Goal: Communication & Community: Share content

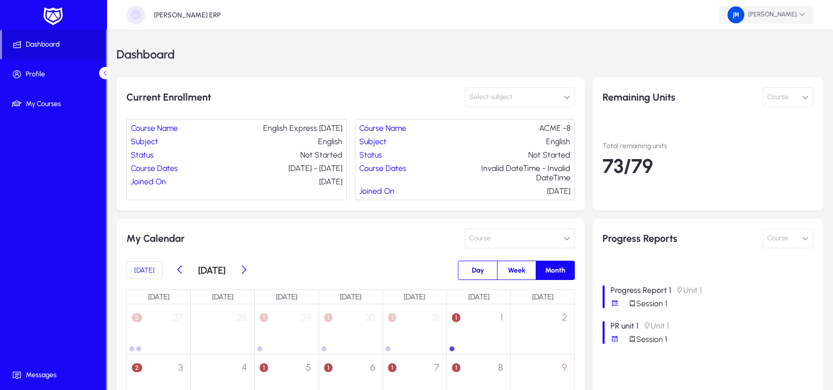
click at [781, 16] on span "[PERSON_NAME]" at bounding box center [766, 14] width 78 height 17
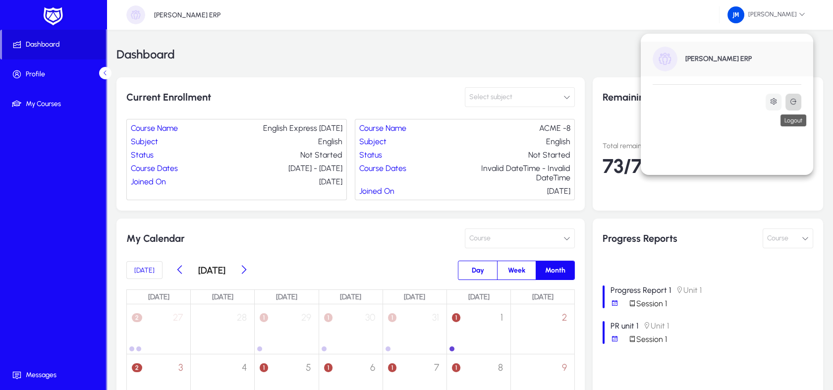
click at [791, 99] on icon at bounding box center [793, 102] width 8 height 8
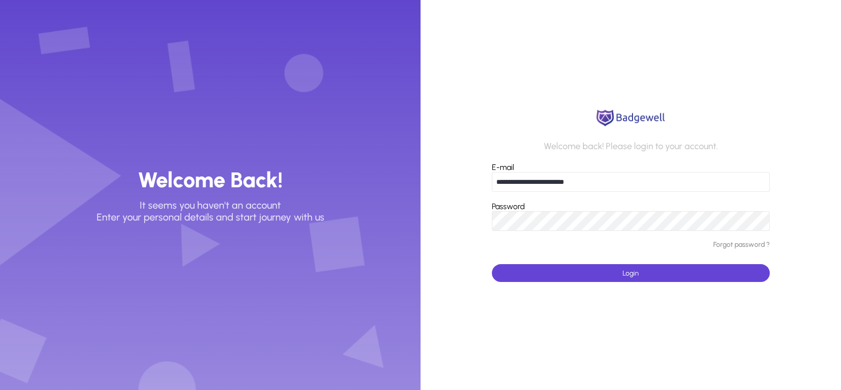
click at [602, 186] on input "**********" at bounding box center [630, 182] width 277 height 20
type input "*"
paste input "email"
click at [535, 176] on input "E-mail" at bounding box center [630, 182] width 277 height 20
click at [509, 133] on div "Welcome back! Please login to your account. E-mail Password Forgot password ? L…" at bounding box center [630, 195] width 277 height 174
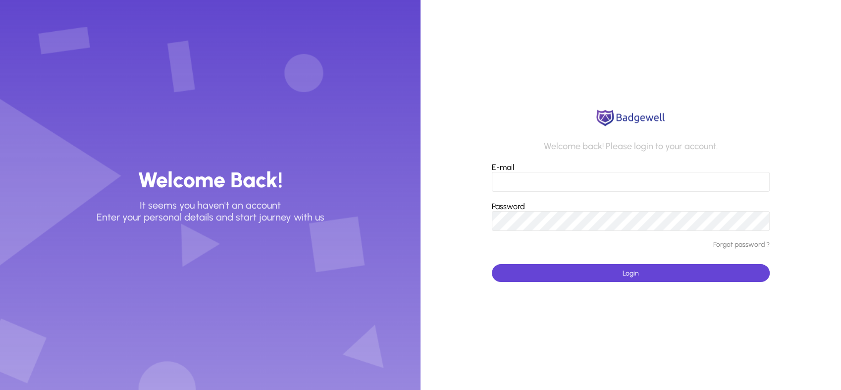
click at [735, 340] on app-login-form "Welcome back! Please login to your account. E-mail Password Forgot password ? L…" at bounding box center [631, 195] width 421 height 390
click at [501, 179] on input "E-mail" at bounding box center [630, 182] width 277 height 20
paste input "**********"
click at [559, 272] on span "submit" at bounding box center [630, 273] width 277 height 24
click at [738, 276] on span "submit" at bounding box center [630, 273] width 277 height 24
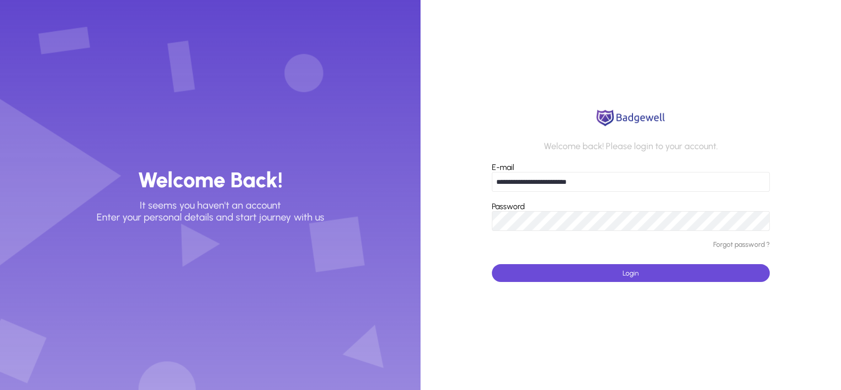
click at [713, 270] on span "submit" at bounding box center [630, 273] width 277 height 24
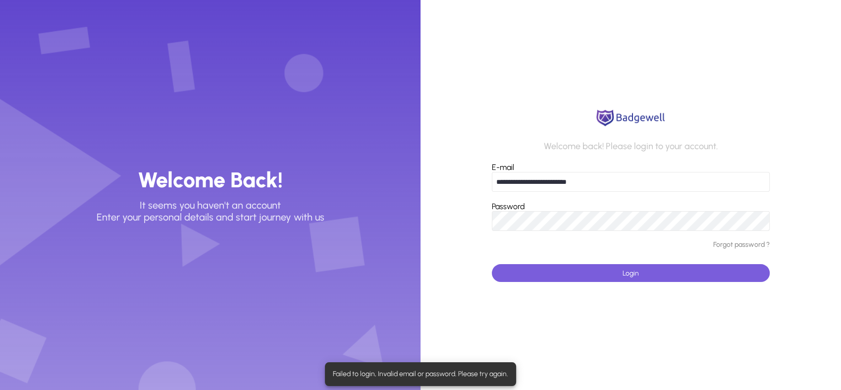
click at [753, 270] on span "submit" at bounding box center [630, 273] width 277 height 24
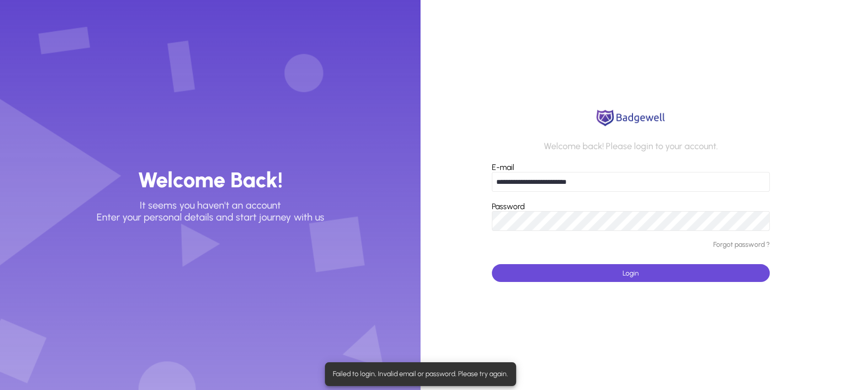
click at [753, 270] on span "submit" at bounding box center [630, 273] width 277 height 24
click at [546, 183] on input "**********" at bounding box center [630, 182] width 277 height 20
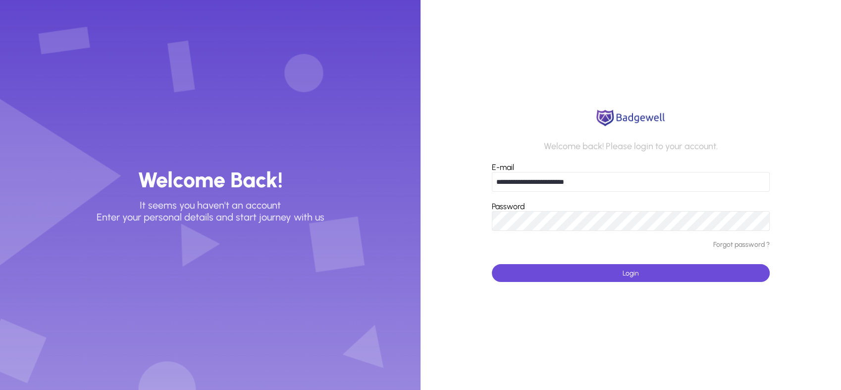
type input "**********"
click at [590, 271] on span "submit" at bounding box center [630, 273] width 277 height 24
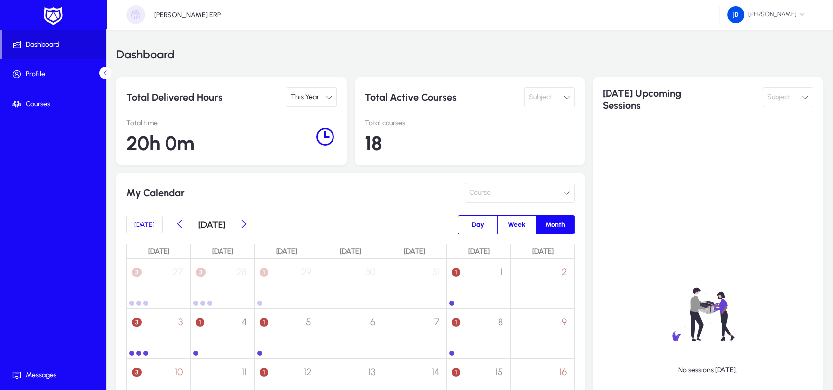
click at [774, 95] on span "Subject" at bounding box center [778, 97] width 23 height 20
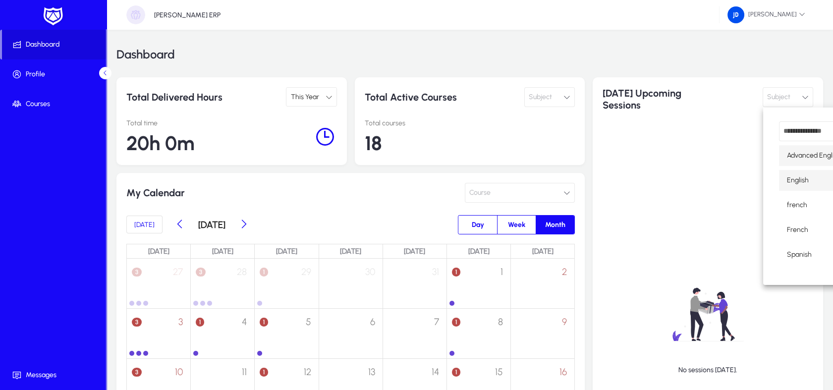
click at [791, 175] on span "English" at bounding box center [798, 180] width 22 height 12
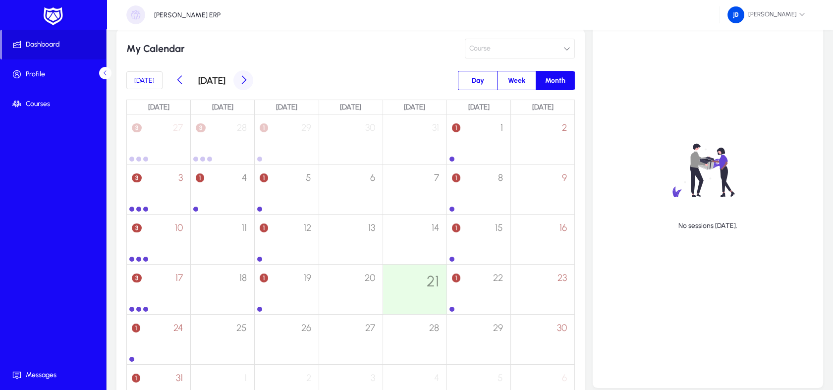
scroll to position [147, 0]
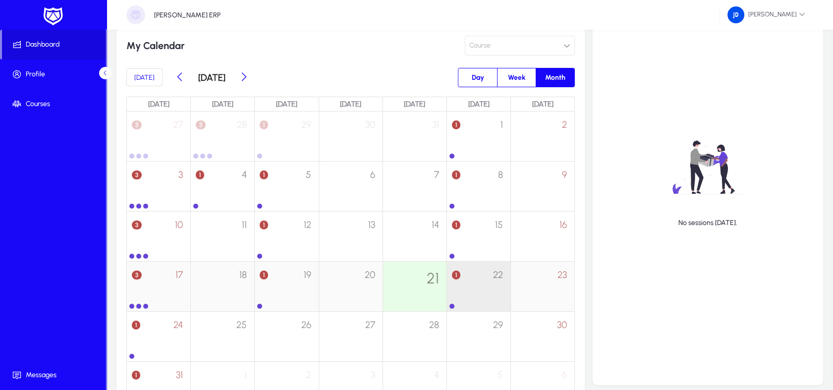
click at [486, 278] on div "1 22" at bounding box center [478, 281] width 63 height 39
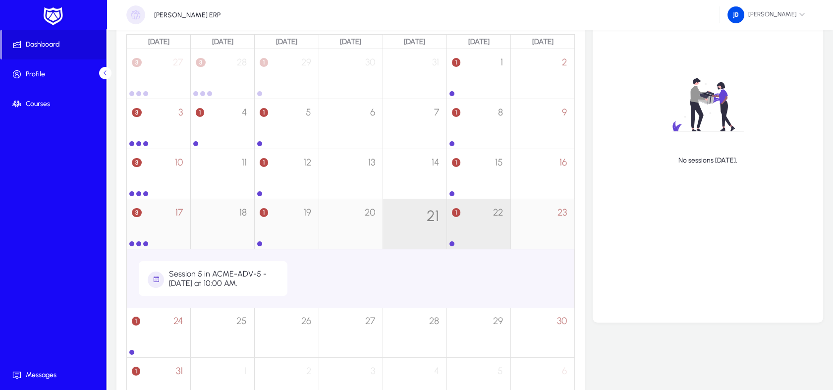
scroll to position [242, 0]
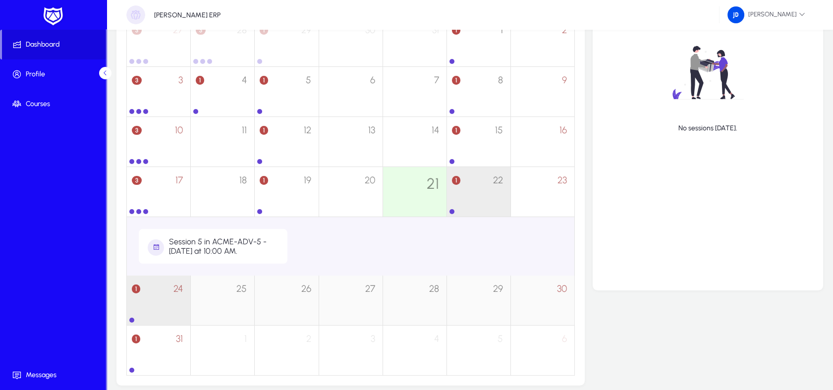
click at [172, 297] on div "1 24" at bounding box center [158, 294] width 63 height 39
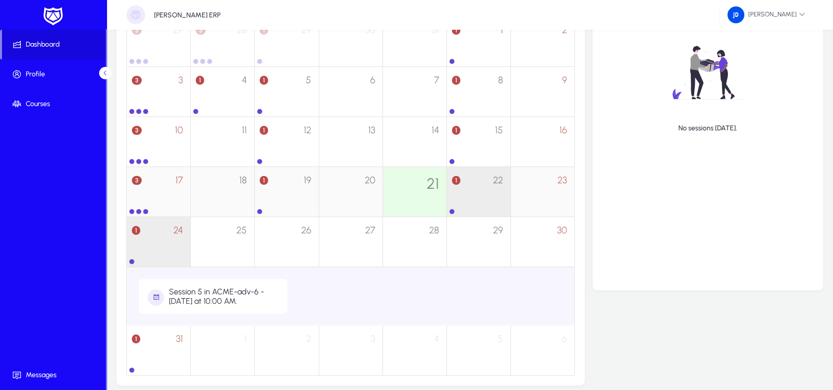
click at [470, 182] on div "1 22" at bounding box center [478, 186] width 63 height 39
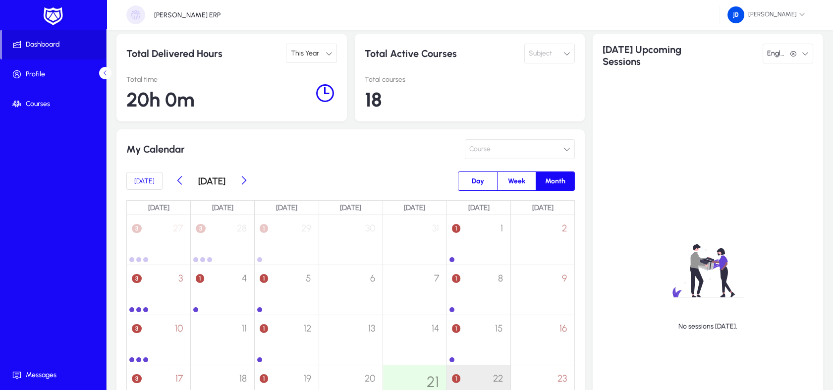
scroll to position [0, 0]
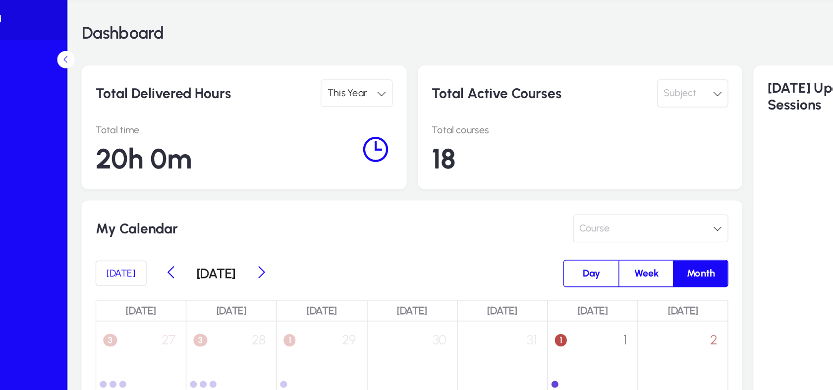
click at [296, 94] on span "This Year" at bounding box center [304, 97] width 28 height 8
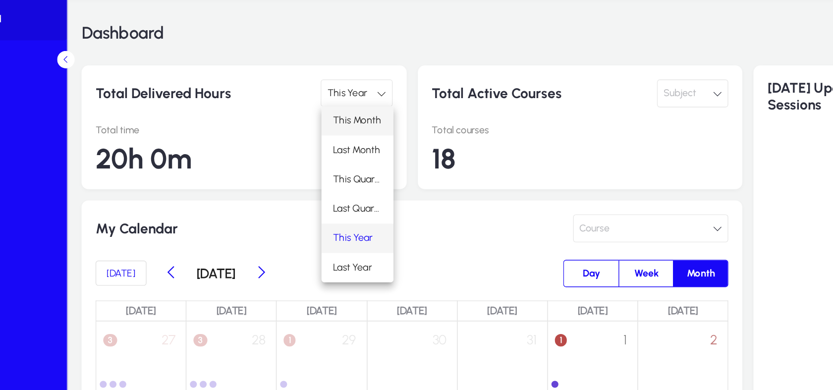
click at [307, 119] on span "This Month" at bounding box center [311, 116] width 34 height 12
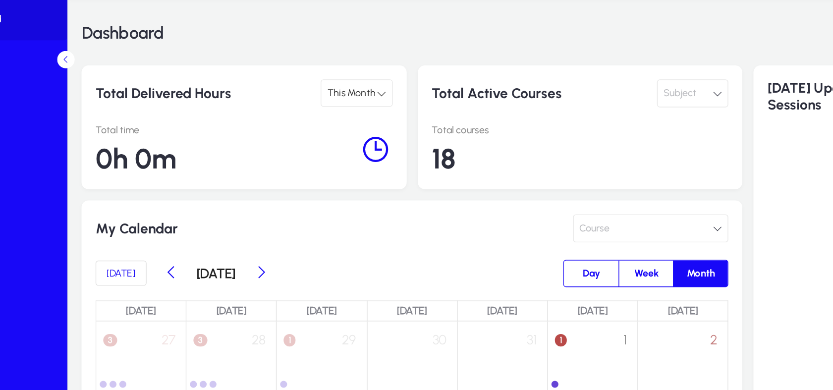
click at [314, 102] on div "This Month" at bounding box center [307, 97] width 35 height 13
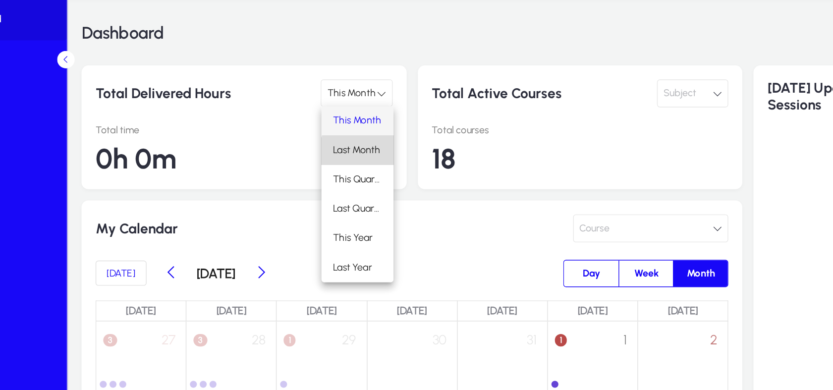
click at [324, 139] on span "Last Month" at bounding box center [311, 137] width 34 height 12
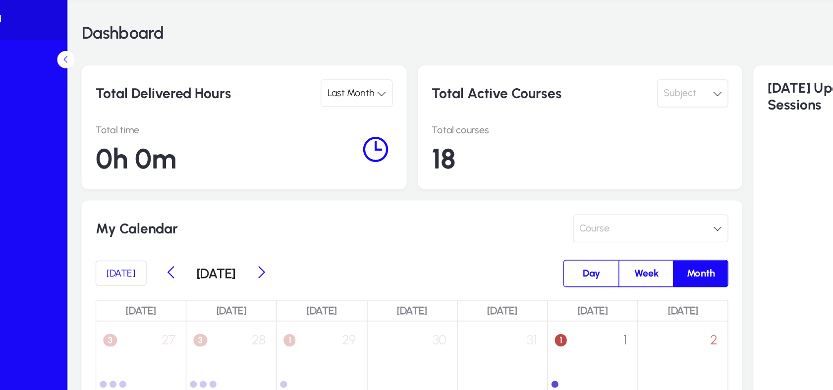
click at [313, 95] on span "Last Month" at bounding box center [307, 97] width 34 height 8
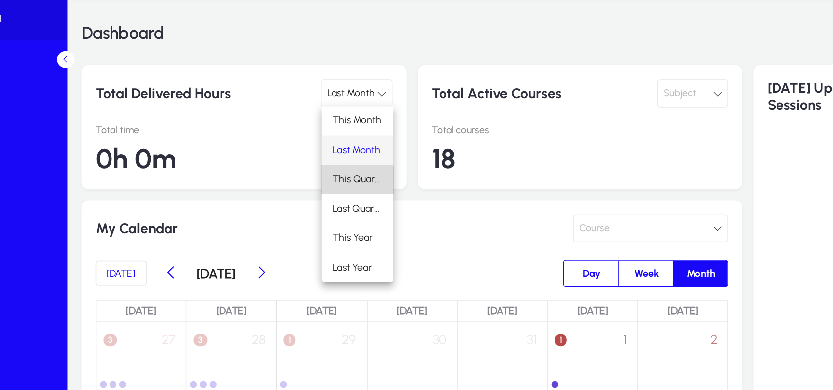
click at [312, 161] on span "This Quarter" at bounding box center [311, 158] width 35 height 12
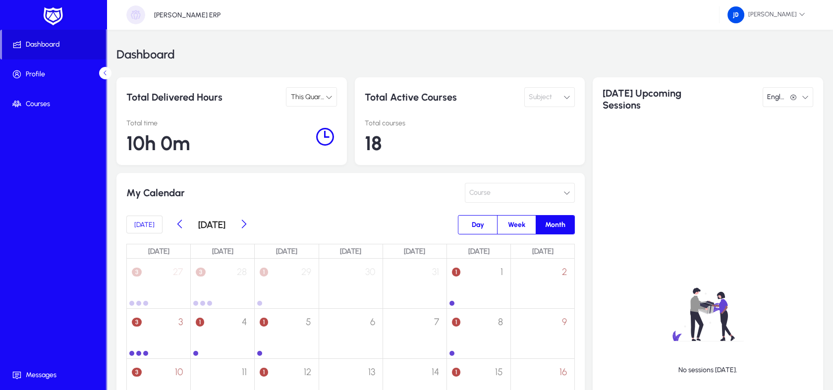
click at [623, 178] on div "No sessions [DATE]." at bounding box center [707, 322] width 211 height 399
click at [602, 289] on div "No sessions [DATE]." at bounding box center [707, 322] width 211 height 399
click at [572, 104] on button "Subject" at bounding box center [549, 97] width 51 height 20
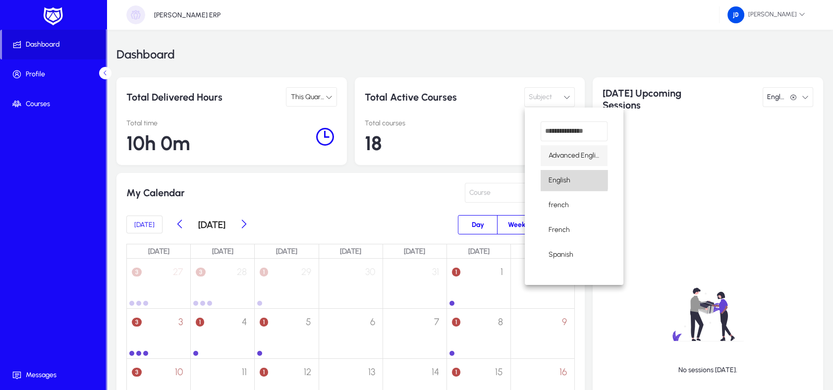
click at [559, 179] on span "English" at bounding box center [559, 180] width 22 height 12
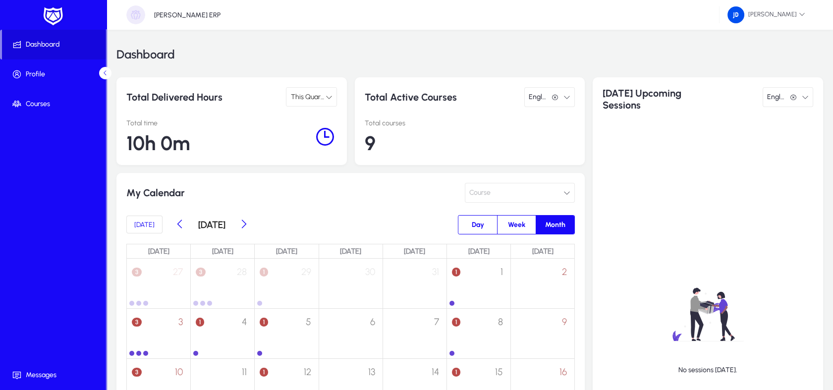
click at [531, 103] on span "English" at bounding box center [538, 97] width 18 height 20
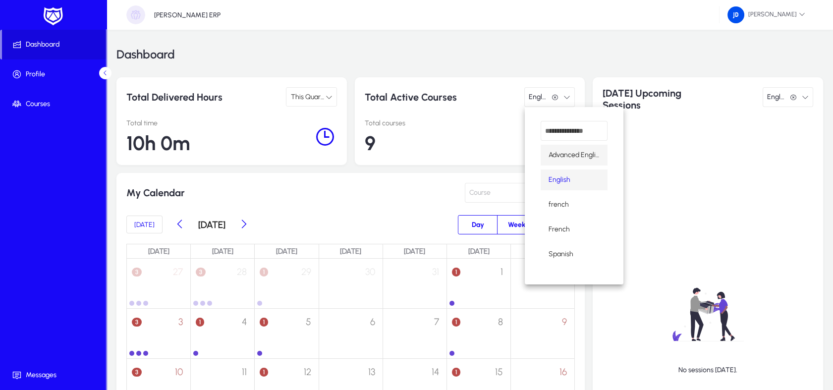
click at [585, 155] on span "Advanced English" at bounding box center [573, 155] width 51 height 12
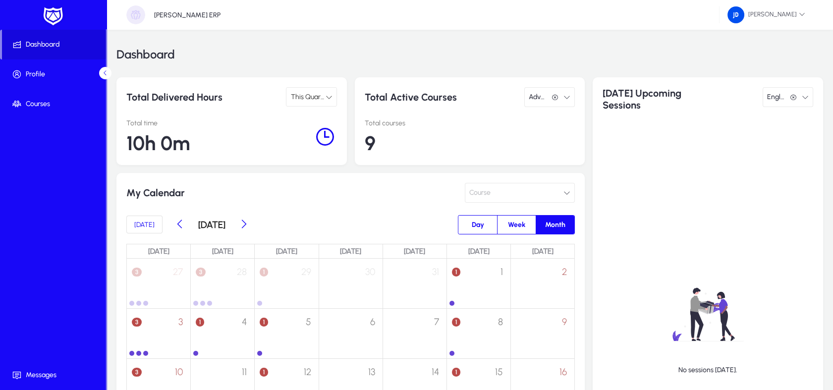
click at [546, 103] on span "Advanced English" at bounding box center [538, 97] width 18 height 20
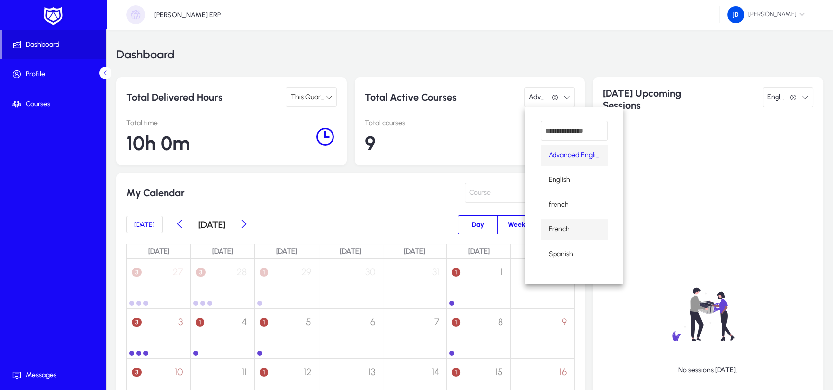
click at [571, 226] on mat-option "French" at bounding box center [573, 229] width 67 height 21
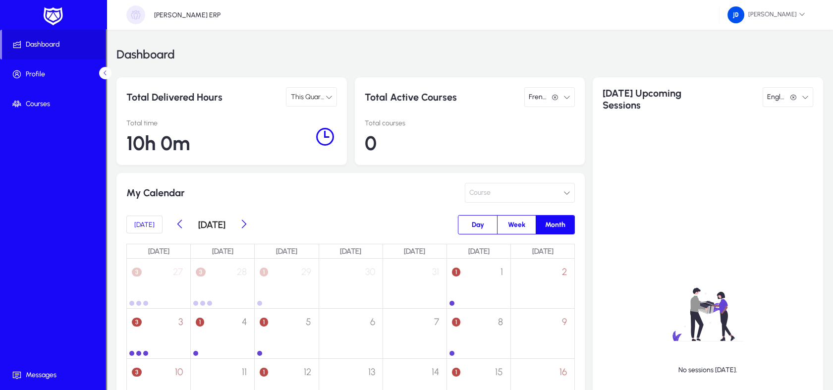
click at [559, 96] on button "button" at bounding box center [554, 97] width 13 height 9
click at [780, 97] on span "English" at bounding box center [776, 97] width 18 height 20
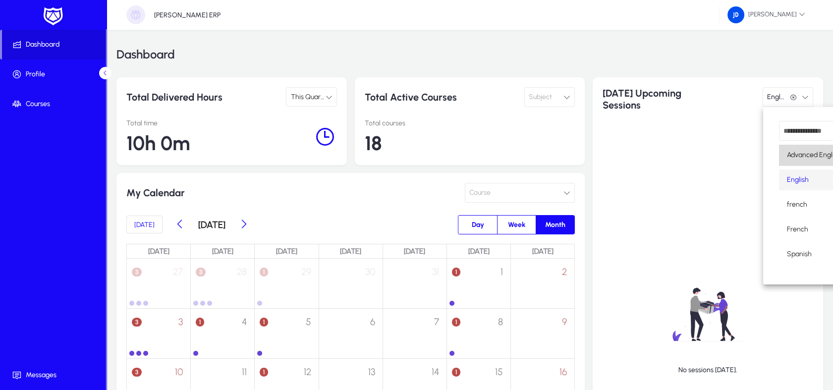
click at [798, 157] on span "Advanced English" at bounding box center [812, 155] width 51 height 12
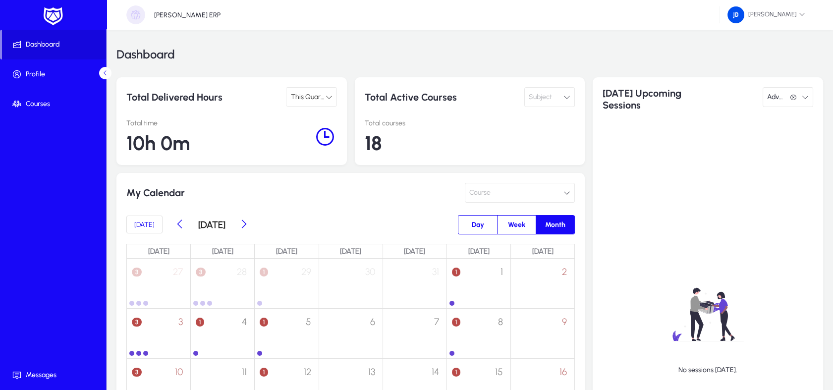
click at [781, 103] on span "Advanced English" at bounding box center [776, 97] width 18 height 20
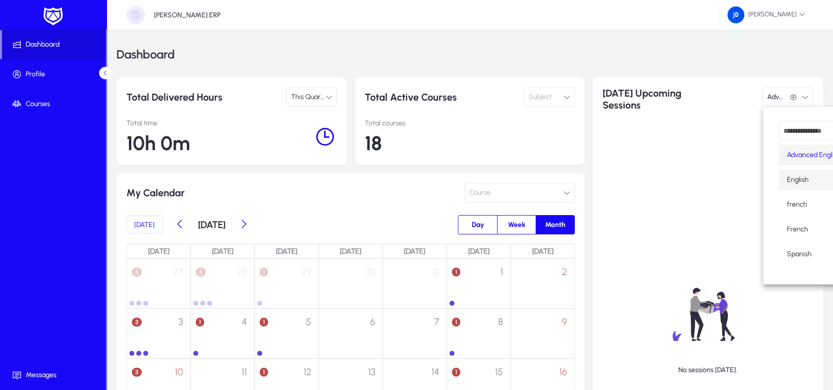
click at [797, 176] on span "English" at bounding box center [798, 180] width 22 height 12
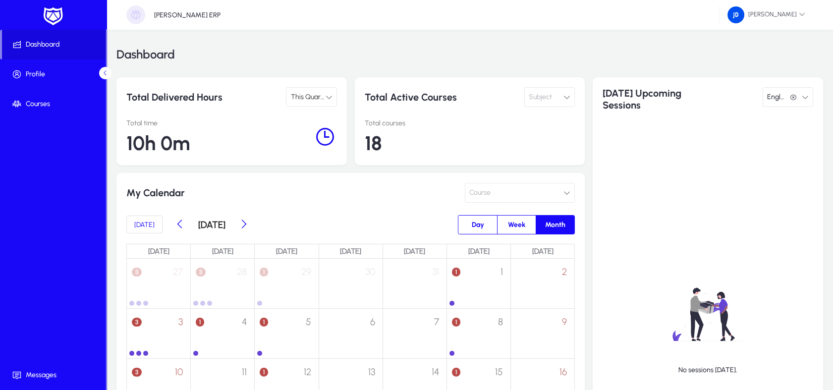
click at [780, 99] on span "English" at bounding box center [776, 97] width 18 height 20
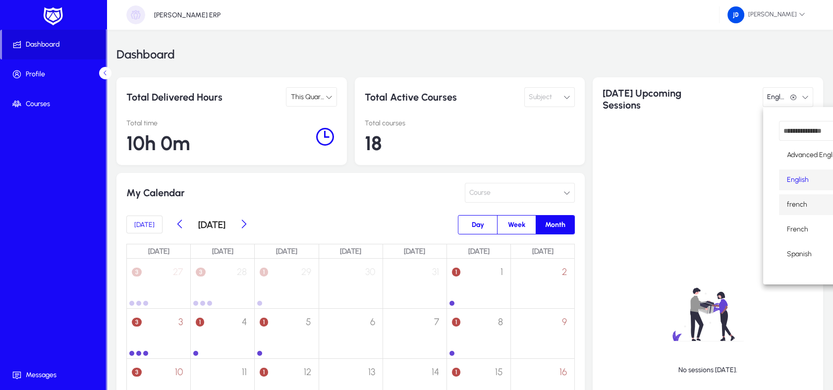
click at [790, 213] on mat-option "french" at bounding box center [812, 204] width 67 height 21
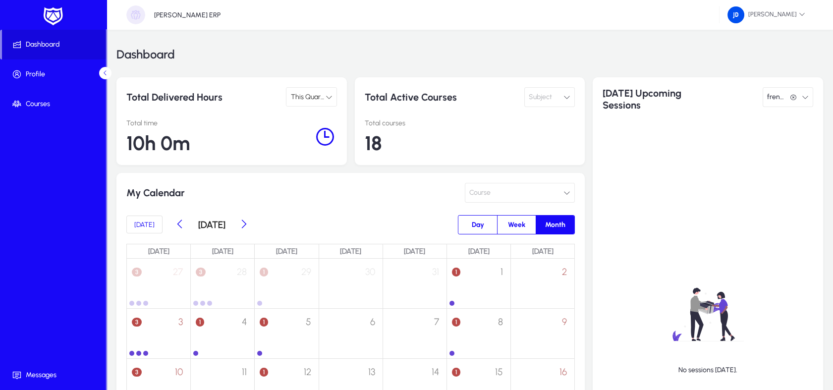
click at [784, 104] on span "french" at bounding box center [776, 97] width 18 height 20
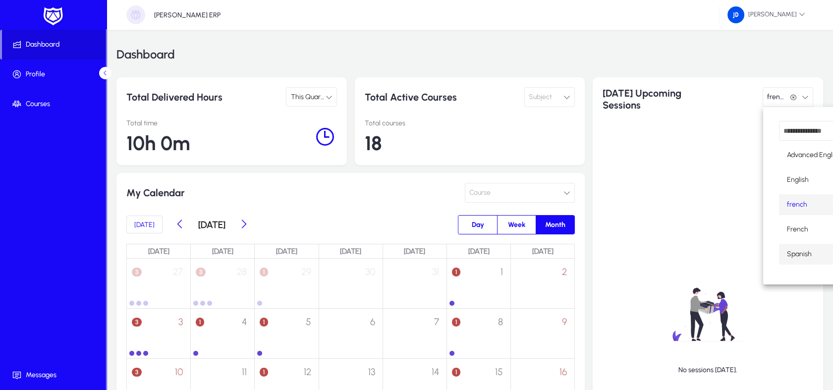
click at [790, 251] on span "Spanish" at bounding box center [799, 254] width 25 height 12
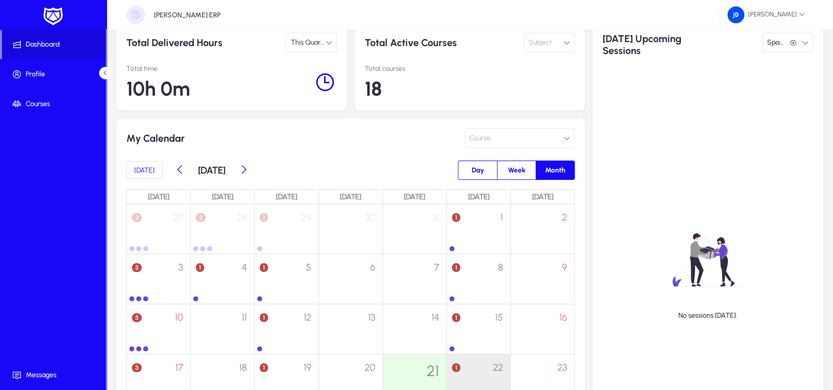
scroll to position [42, 0]
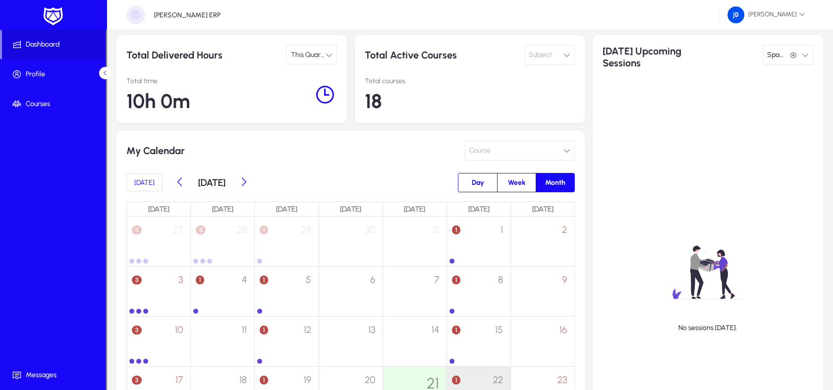
click at [374, 174] on div "Day Week Month" at bounding box center [463, 182] width 224 height 20
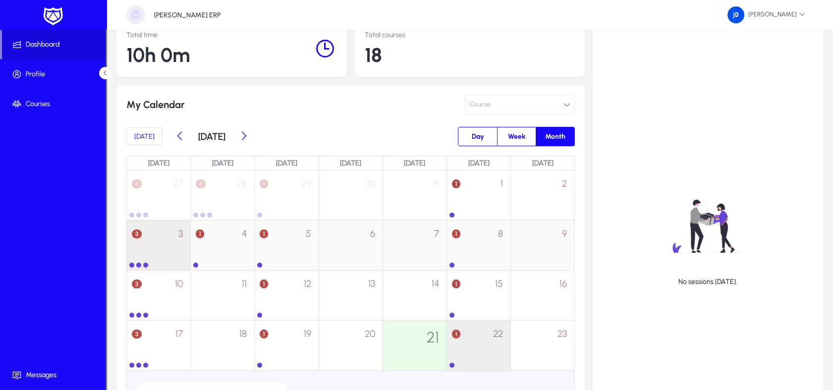
scroll to position [92, 0]
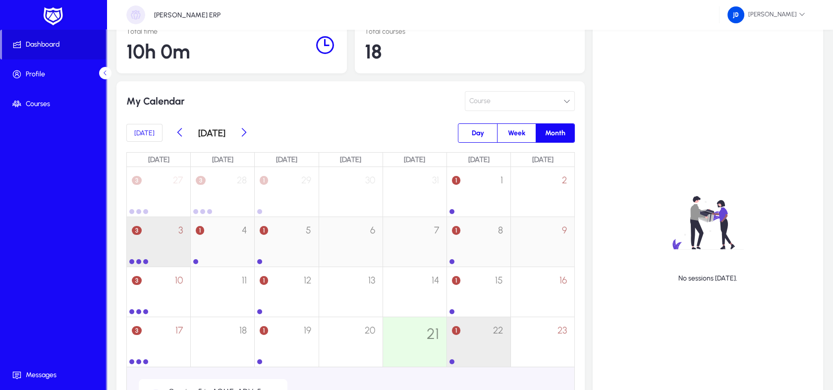
click at [159, 244] on div "3 3" at bounding box center [158, 236] width 63 height 39
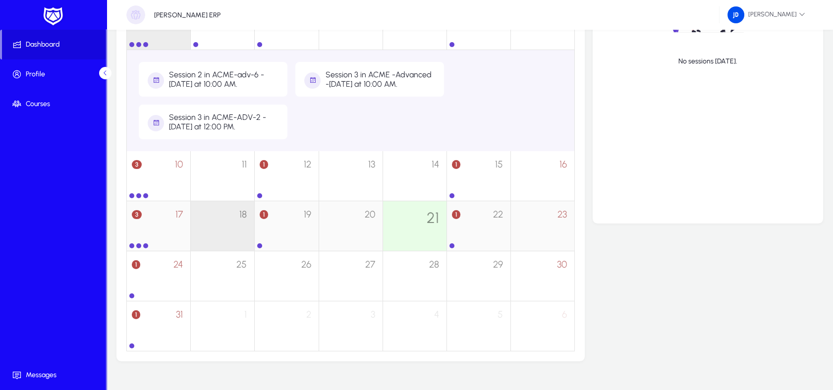
scroll to position [330, 0]
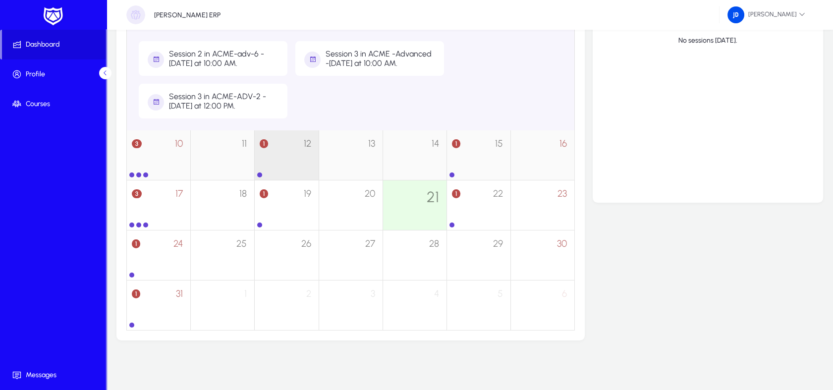
click at [292, 165] on div "1 12" at bounding box center [286, 149] width 63 height 39
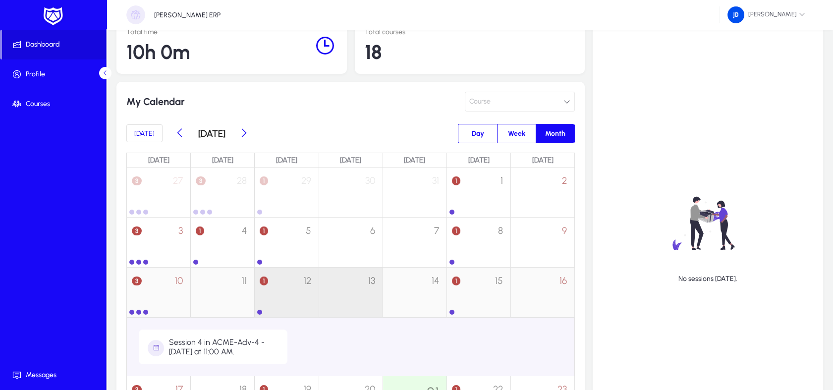
scroll to position [91, 0]
click at [481, 135] on span "Day" at bounding box center [478, 133] width 24 height 18
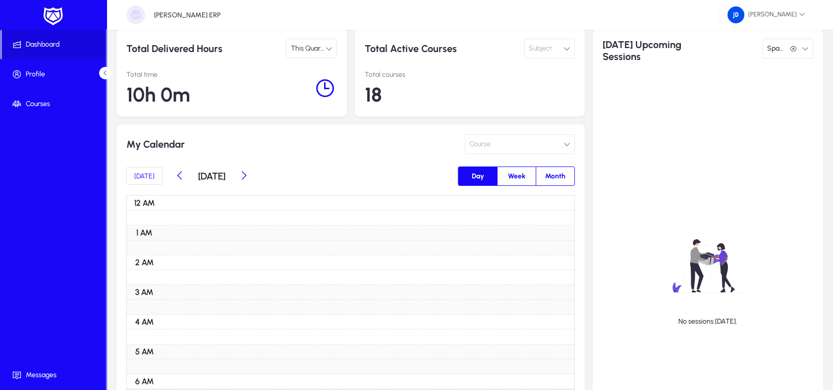
scroll to position [28, 0]
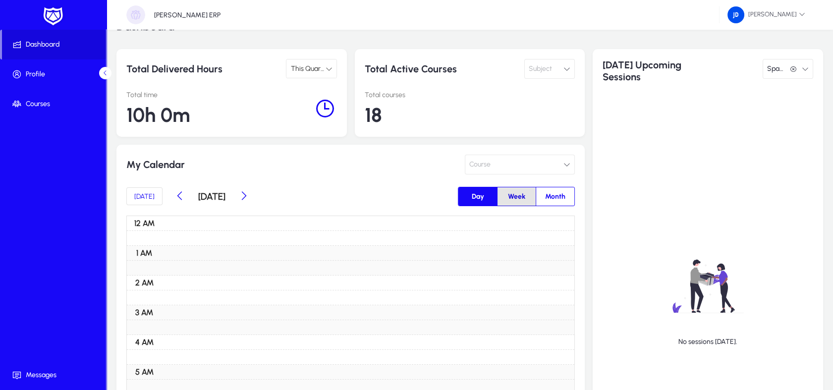
click at [519, 200] on span "Week" at bounding box center [516, 196] width 29 height 18
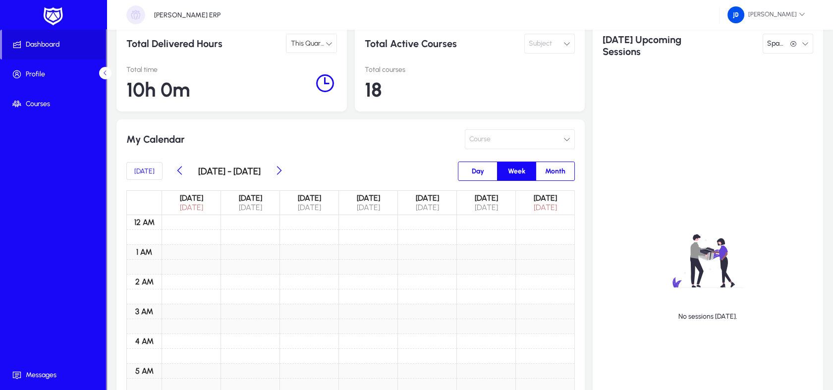
scroll to position [53, 0]
click at [553, 163] on span "Month" at bounding box center [555, 171] width 32 height 18
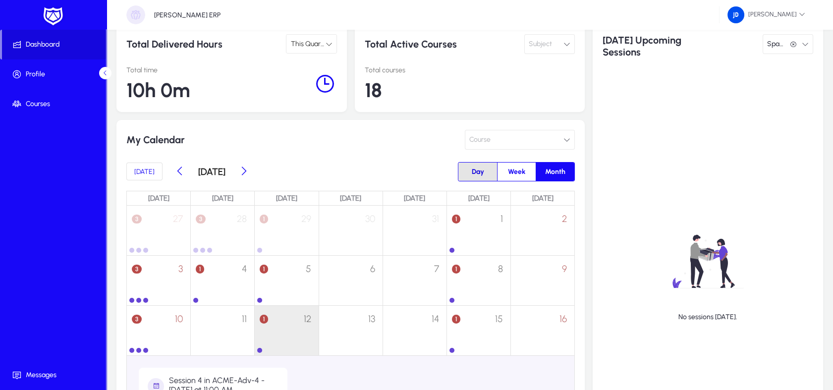
click at [472, 178] on span "Day" at bounding box center [478, 171] width 24 height 18
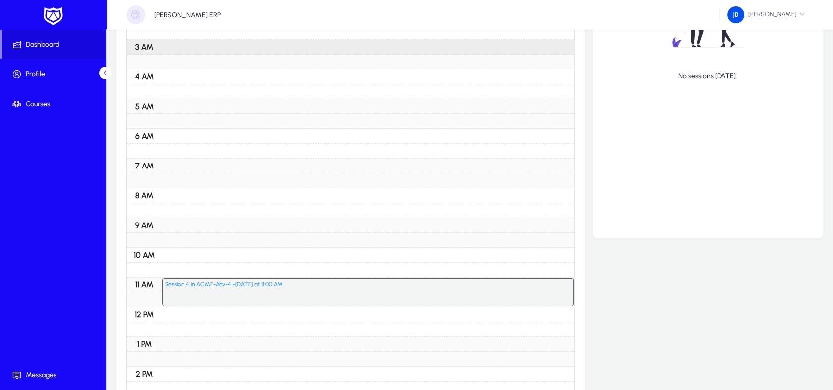
scroll to position [304, 0]
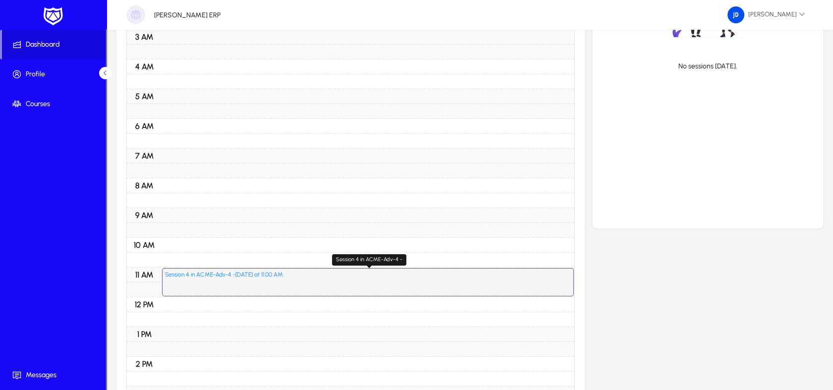
drag, startPoint x: 273, startPoint y: 278, endPoint x: 211, endPoint y: 287, distance: 63.1
drag, startPoint x: 211, startPoint y: 287, endPoint x: 170, endPoint y: 215, distance: 82.7
click at [170, 215] on div "9 AM" at bounding box center [350, 215] width 447 height 15
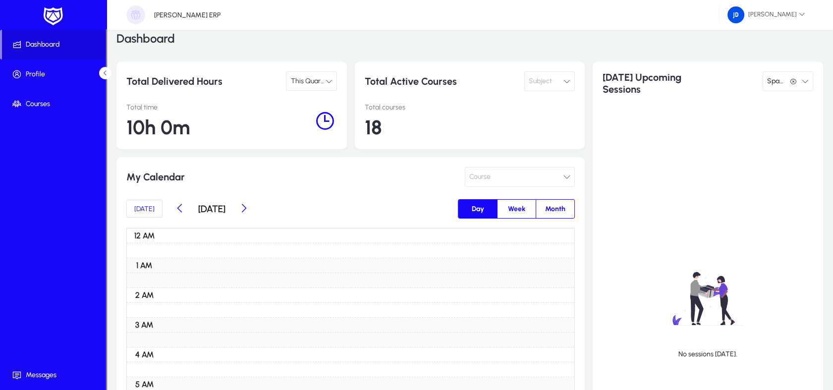
scroll to position [14, 0]
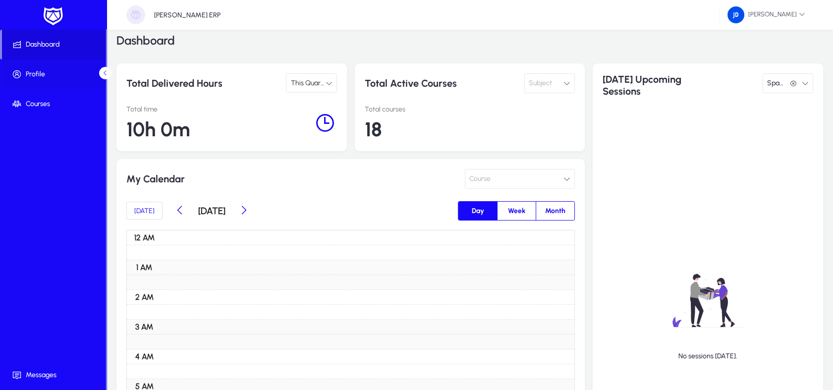
click at [46, 83] on span at bounding box center [55, 74] width 106 height 24
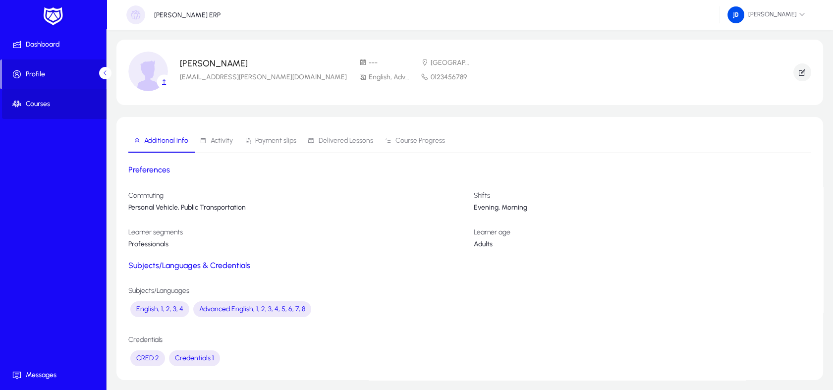
click at [87, 114] on span at bounding box center [55, 104] width 106 height 24
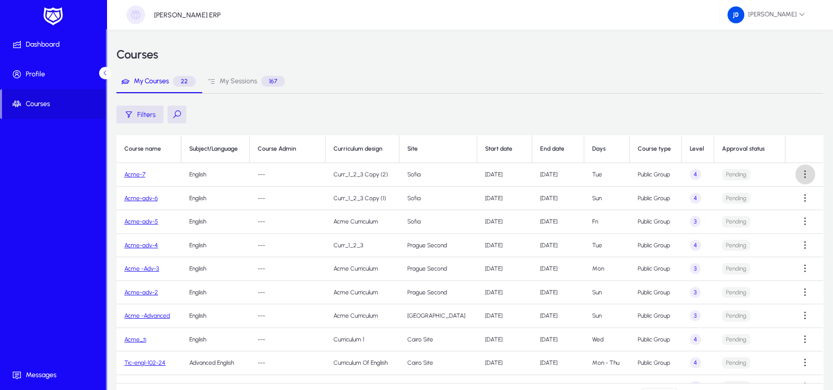
click at [797, 173] on span at bounding box center [805, 174] width 20 height 20
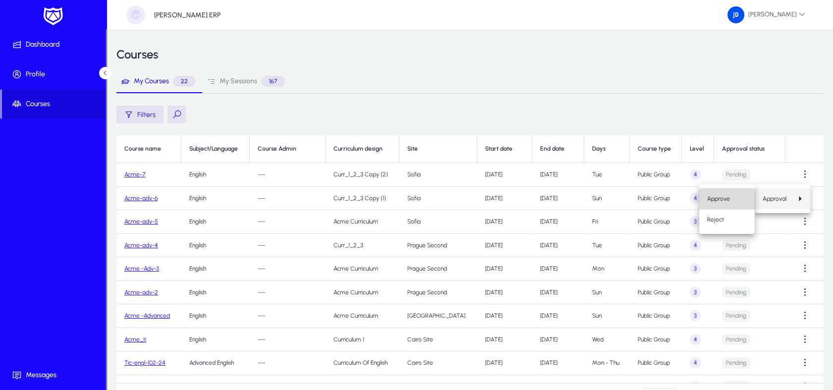
click at [704, 201] on button "Approve" at bounding box center [726, 198] width 55 height 21
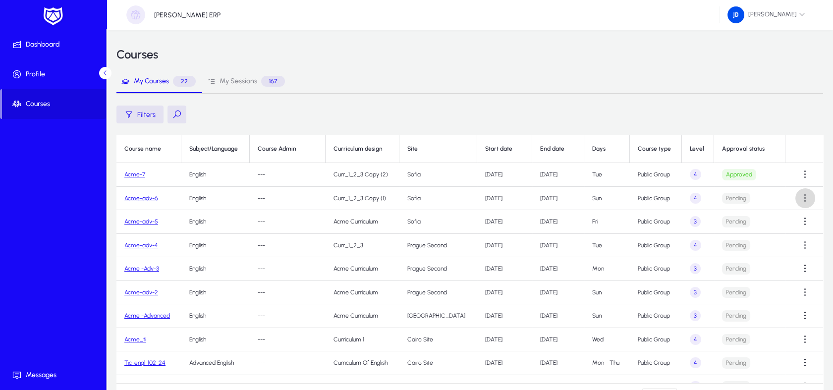
click at [803, 198] on span at bounding box center [805, 198] width 20 height 20
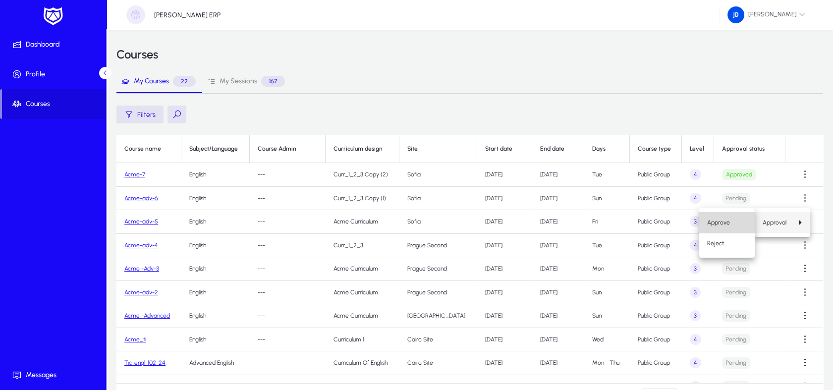
click at [715, 230] on button "Approve" at bounding box center [726, 222] width 55 height 21
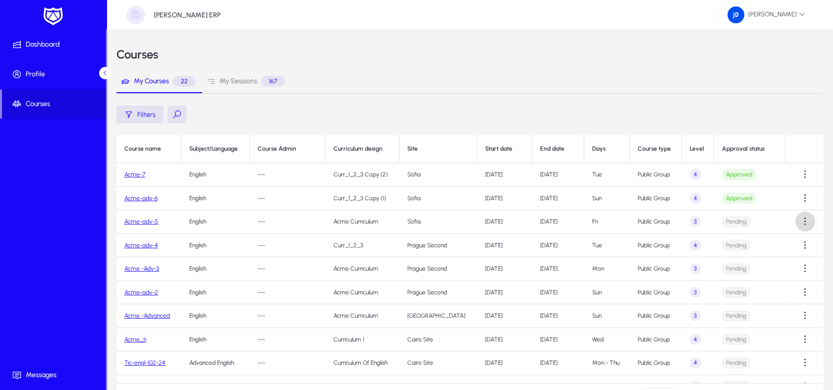
click at [798, 223] on span at bounding box center [805, 222] width 20 height 20
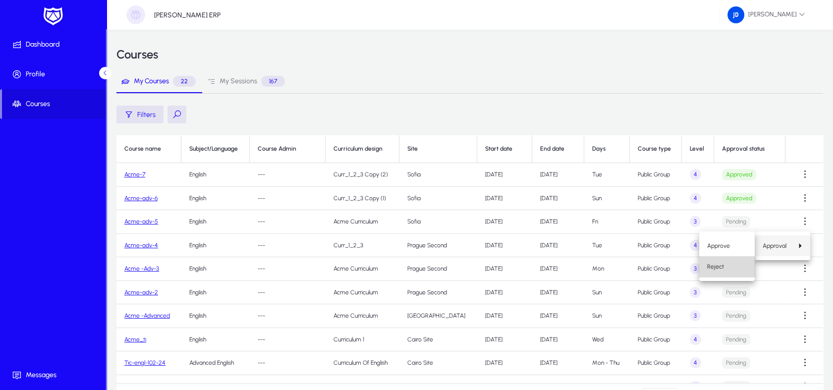
click at [729, 275] on button "Reject" at bounding box center [726, 266] width 55 height 21
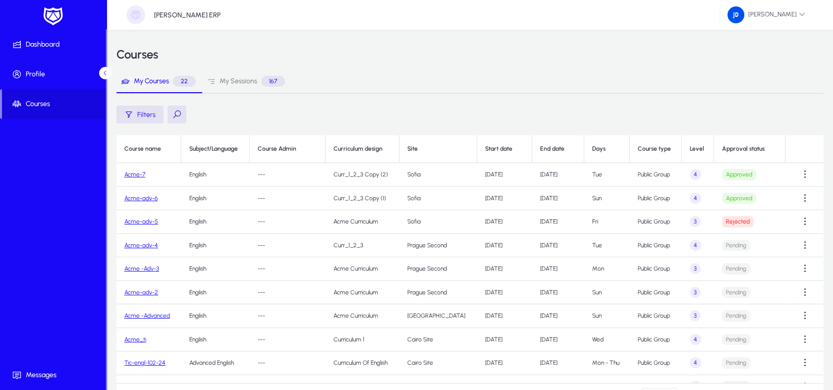
click at [575, 78] on div "My Courses 22 My Sessions 167" at bounding box center [469, 81] width 706 height 24
click at [800, 218] on span at bounding box center [805, 222] width 20 height 20
click at [729, 277] on div "Approve Reject" at bounding box center [726, 256] width 55 height 50
click at [799, 229] on span at bounding box center [805, 222] width 20 height 20
click at [710, 46] on div at bounding box center [416, 195] width 833 height 390
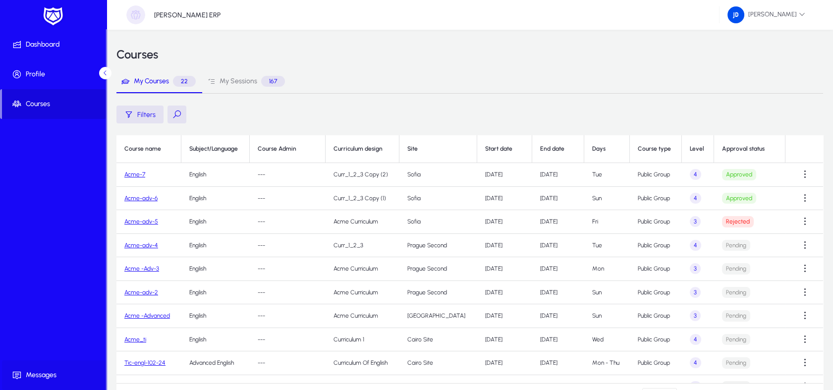
click at [45, 378] on span "Messages" at bounding box center [55, 375] width 106 height 10
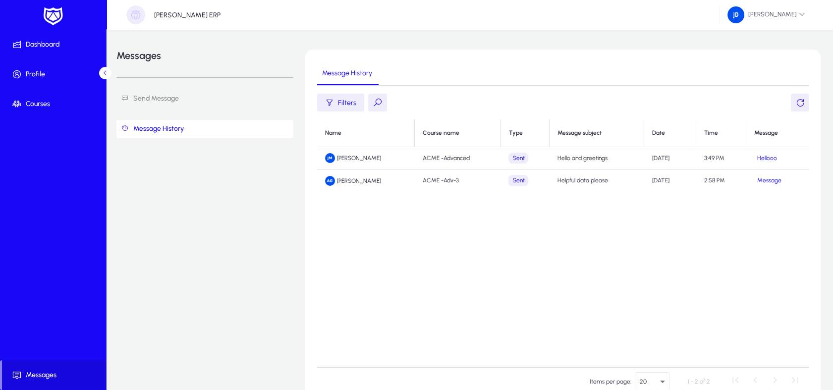
click at [170, 103] on link "Send Message" at bounding box center [204, 99] width 177 height 18
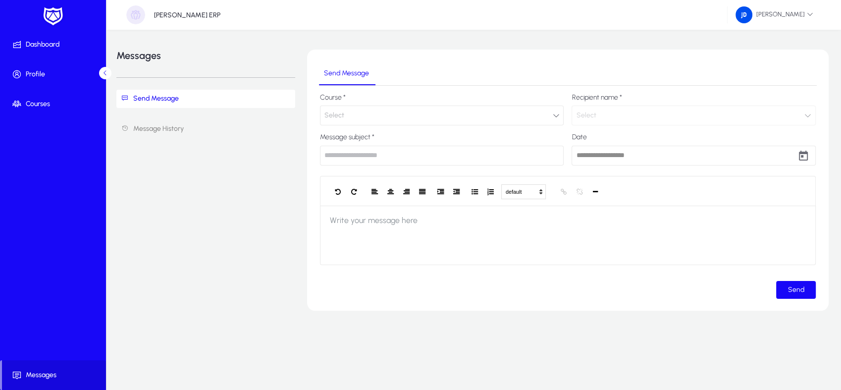
click at [417, 113] on button "Select" at bounding box center [442, 116] width 244 height 20
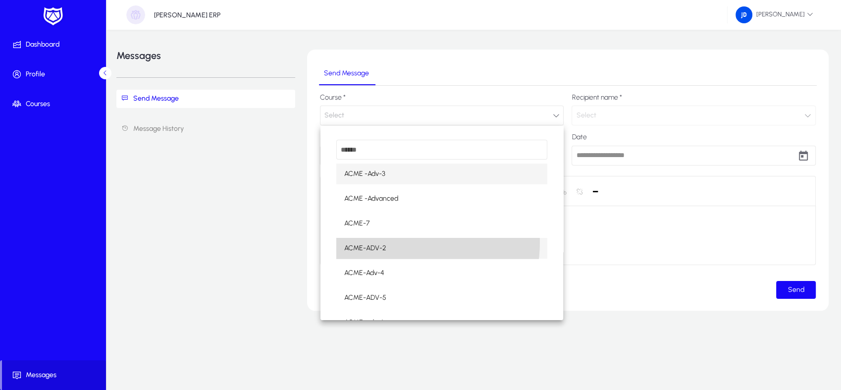
click at [389, 242] on mat-option "ACME-ADV-2" at bounding box center [442, 248] width 212 height 21
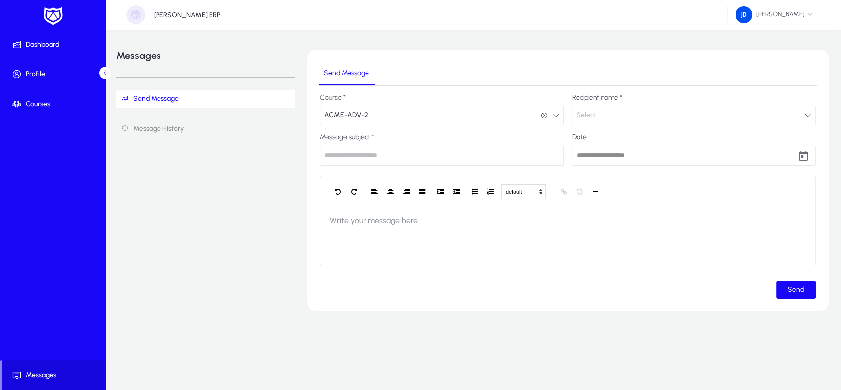
click at [600, 115] on button "Select" at bounding box center [694, 116] width 244 height 20
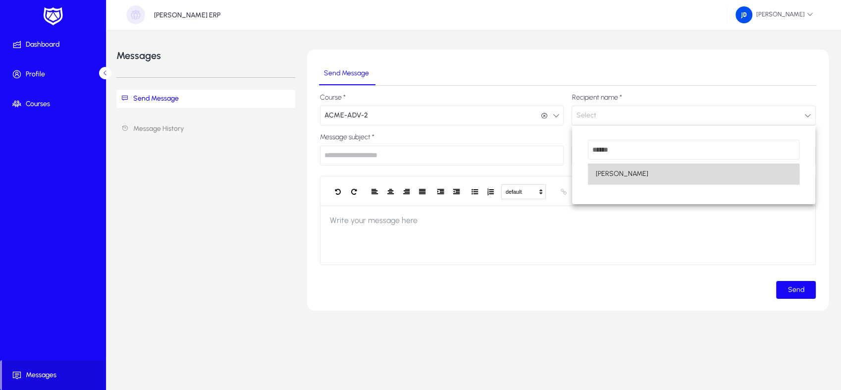
click at [627, 176] on span "[PERSON_NAME]" at bounding box center [622, 174] width 53 height 12
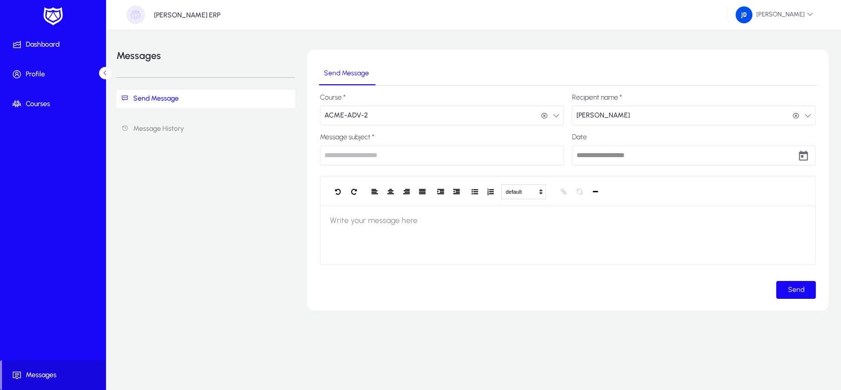
click at [444, 158] on input "text" at bounding box center [442, 156] width 244 height 20
type input "**********"
type input "*"
type input "**********"
type input "*******"
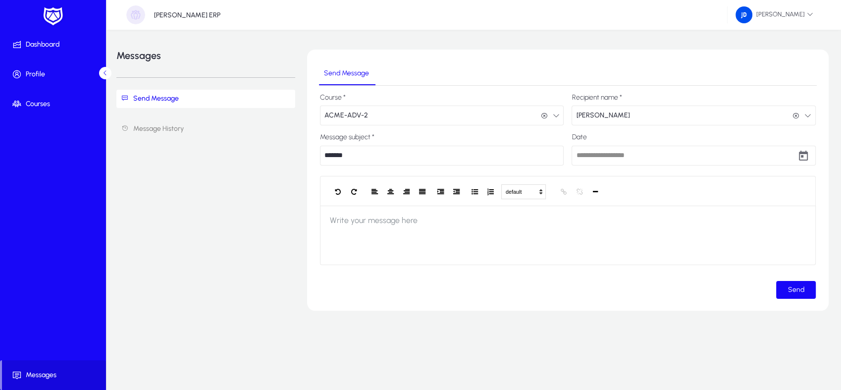
type input "**********"
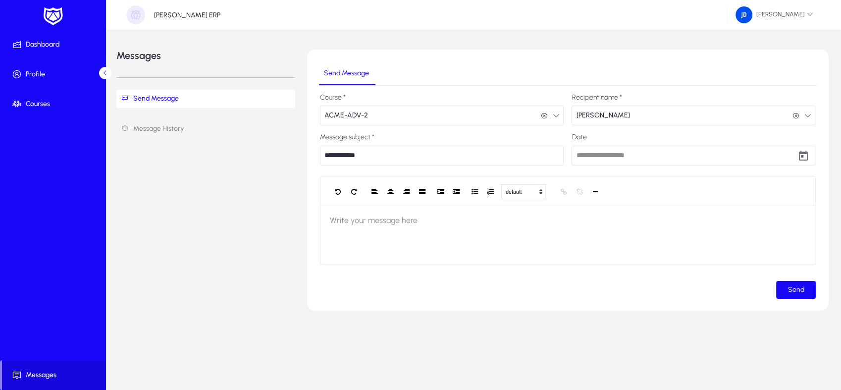
type input "**********"
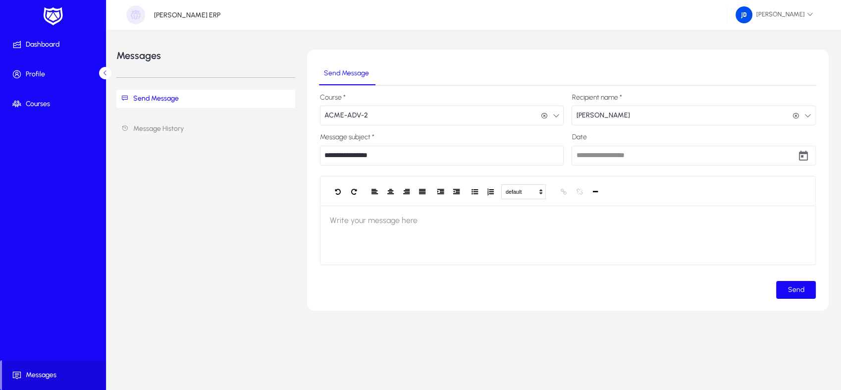
type input "**********"
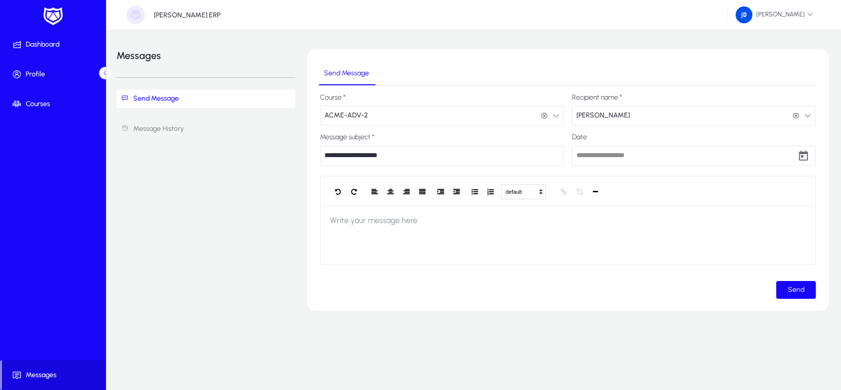
type input "**********"
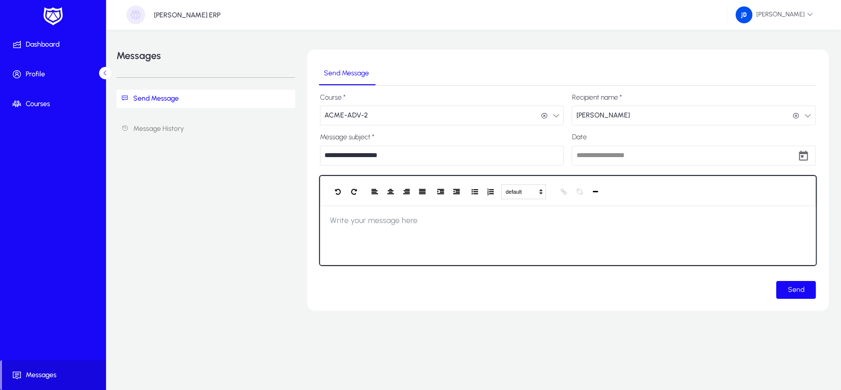
click at [345, 247] on div at bounding box center [568, 235] width 496 height 59
type input "**********"
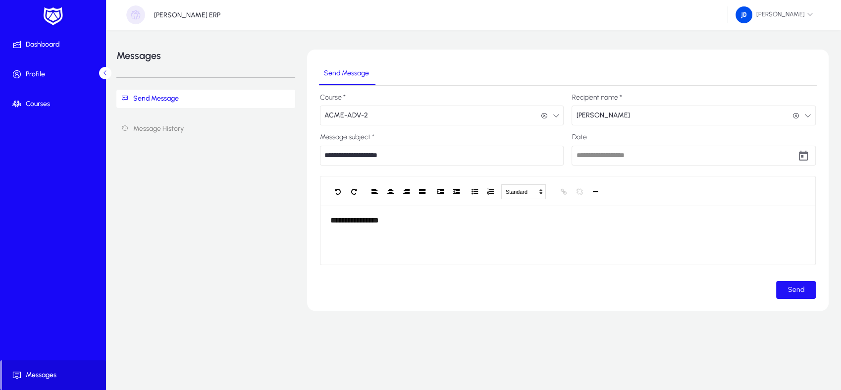
click at [800, 295] on span "submit" at bounding box center [796, 290] width 40 height 24
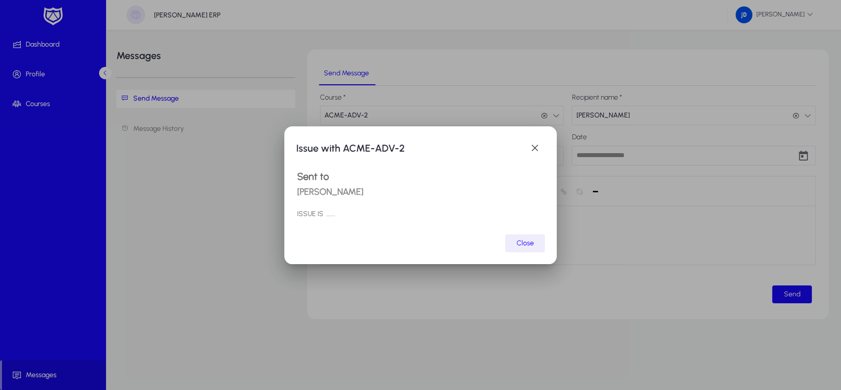
type input "**********"
click at [526, 241] on span "Close" at bounding box center [525, 243] width 17 height 8
